Goal: Task Accomplishment & Management: Use online tool/utility

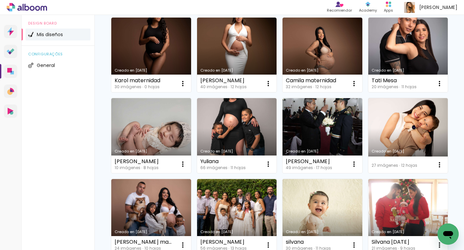
scroll to position [148, 0]
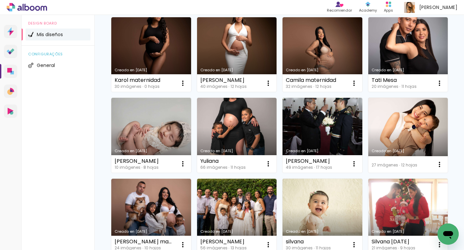
click at [154, 141] on link "Creado en [DATE]" at bounding box center [151, 135] width 80 height 75
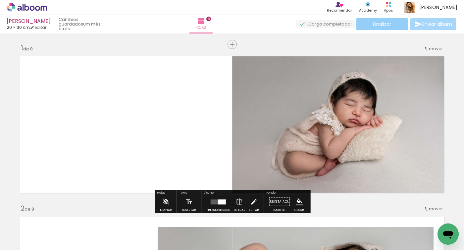
click at [383, 26] on span "Finalizar" at bounding box center [382, 24] width 18 height 5
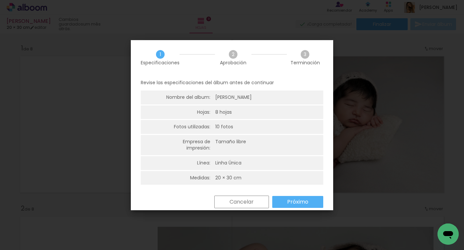
click at [0, 0] on slot "Próximo" at bounding box center [0, 0] width 0 height 0
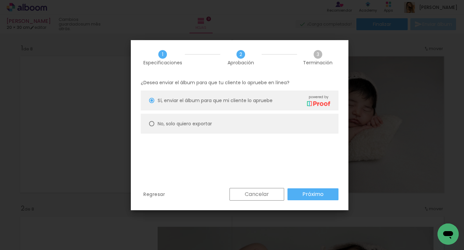
click at [305, 129] on paper-radio-button "No, solo quiero exportar" at bounding box center [240, 124] width 198 height 20
type paper-radio-button "on"
click at [0, 0] on slot "Próximo" at bounding box center [0, 0] width 0 height 0
type input "Alta, 300 DPI"
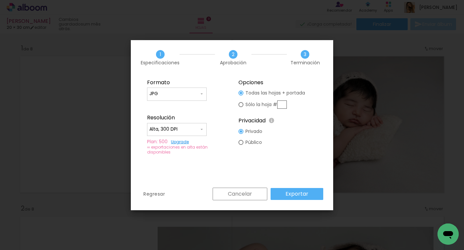
click at [311, 193] on paper-button "Exportar" at bounding box center [297, 194] width 53 height 12
